Goal: Transaction & Acquisition: Purchase product/service

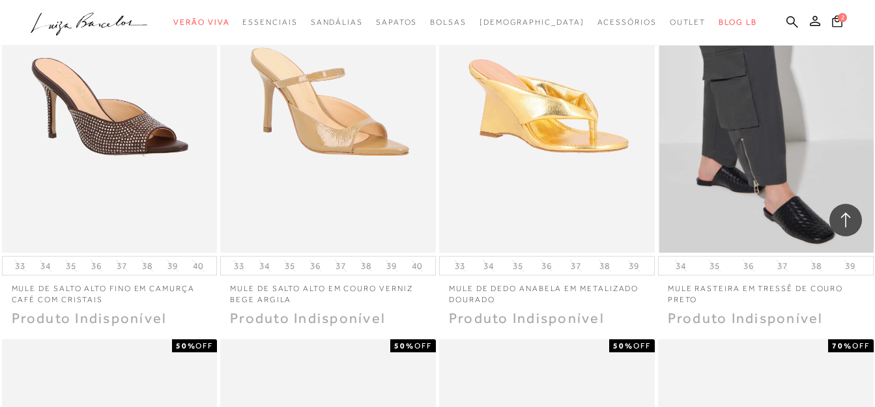
scroll to position [9431, 0]
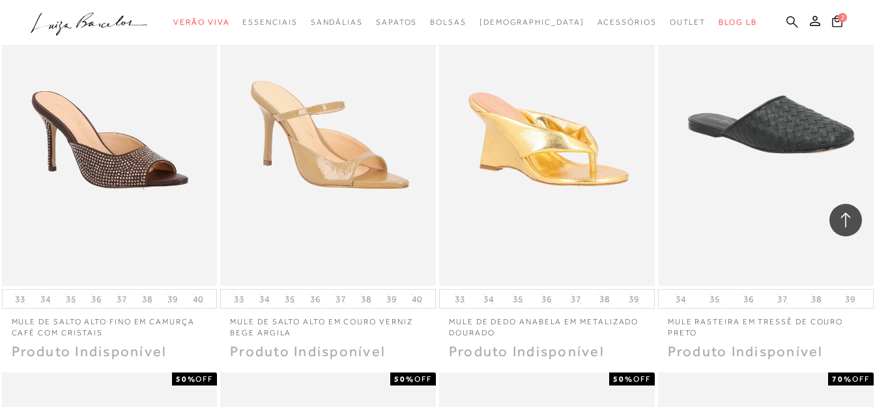
click at [791, 20] on icon at bounding box center [793, 22] width 12 height 12
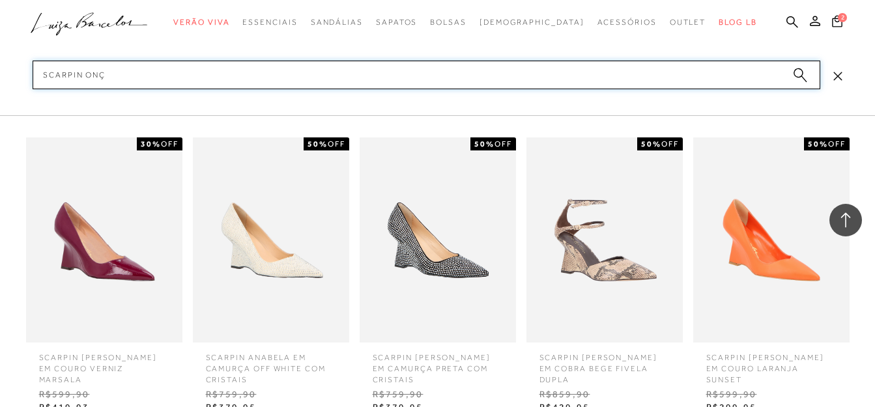
type input "SCARPIN ONÇA"
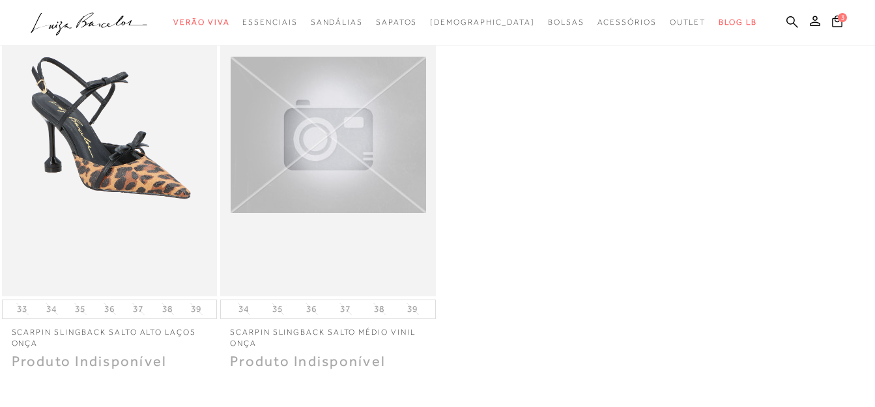
scroll to position [587, 0]
